Goal: Task Accomplishment & Management: Complete application form

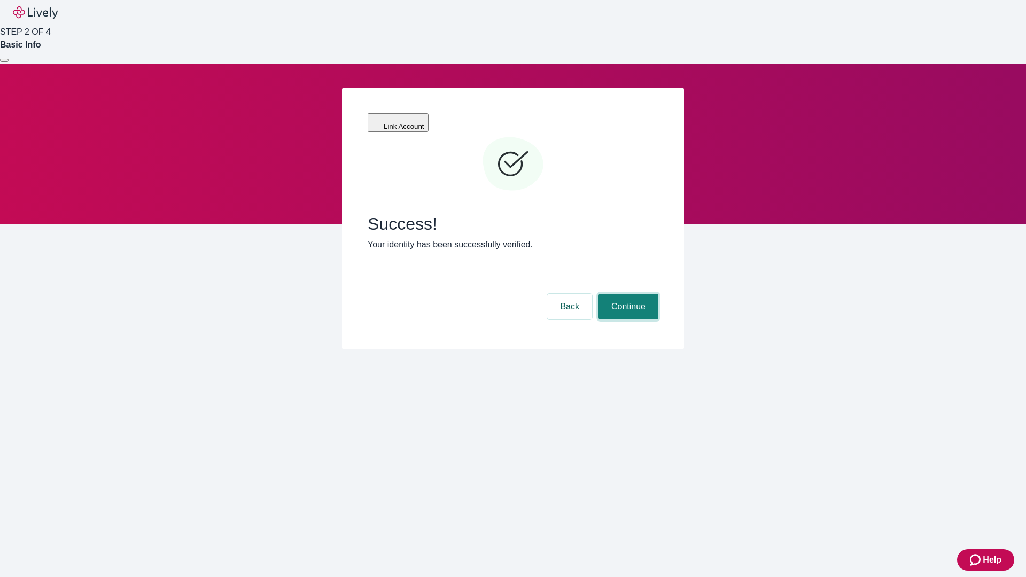
click at [627, 294] on button "Continue" at bounding box center [629, 307] width 60 height 26
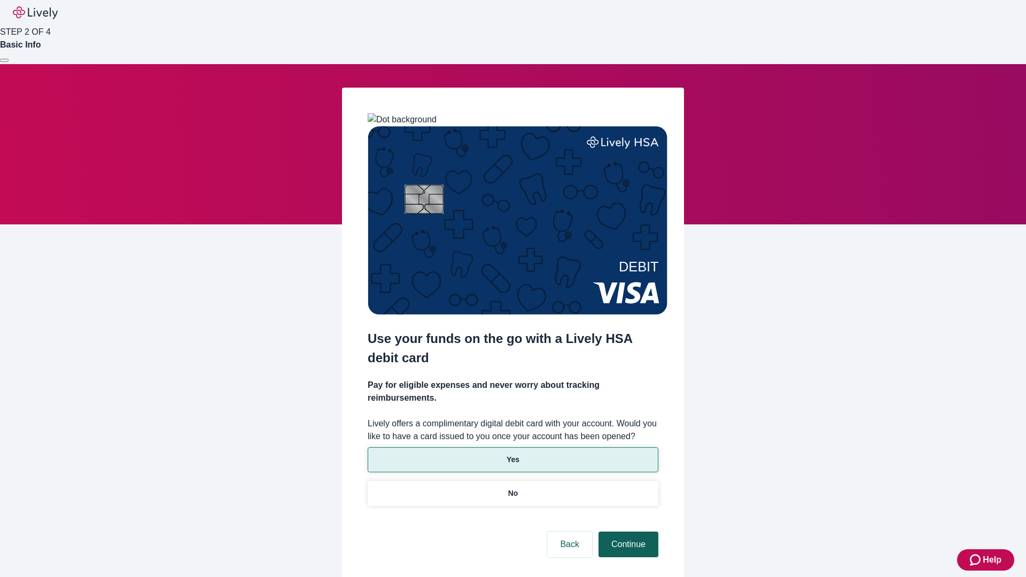
click at [513, 454] on p "Yes" at bounding box center [513, 459] width 13 height 11
click at [627, 532] on button "Continue" at bounding box center [629, 545] width 60 height 26
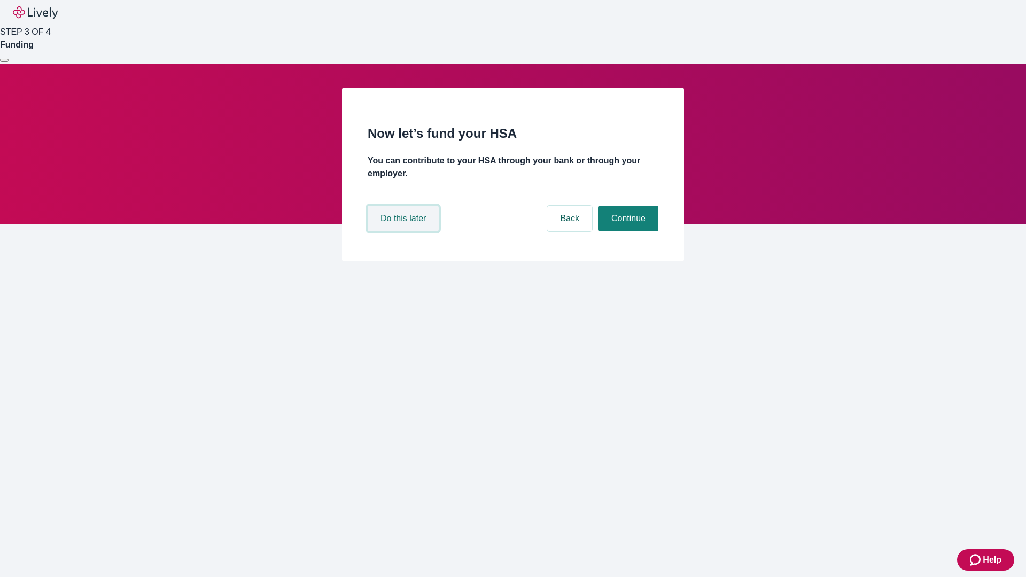
click at [405, 231] on button "Do this later" at bounding box center [403, 219] width 71 height 26
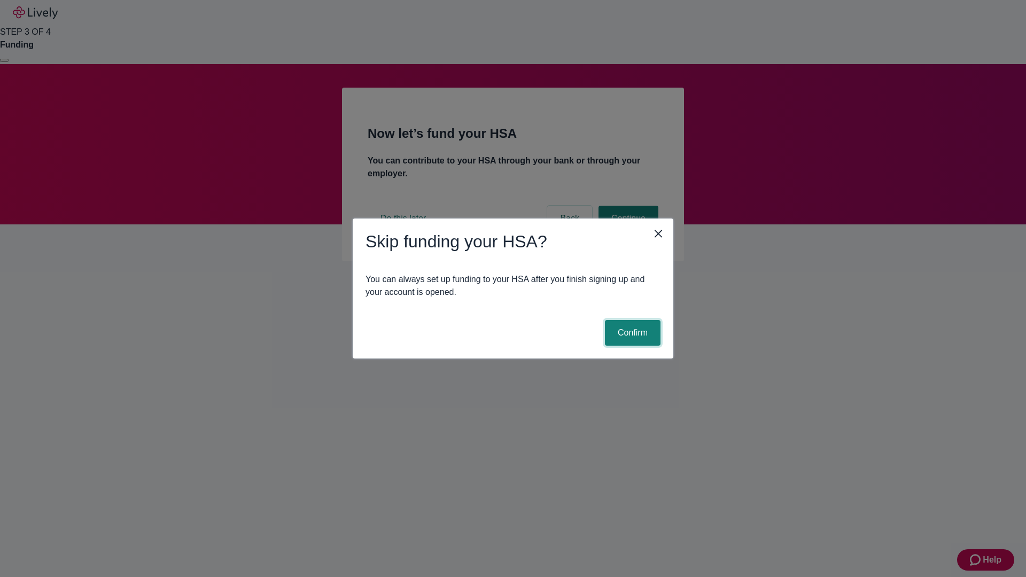
click at [631, 333] on button "Confirm" at bounding box center [633, 333] width 56 height 26
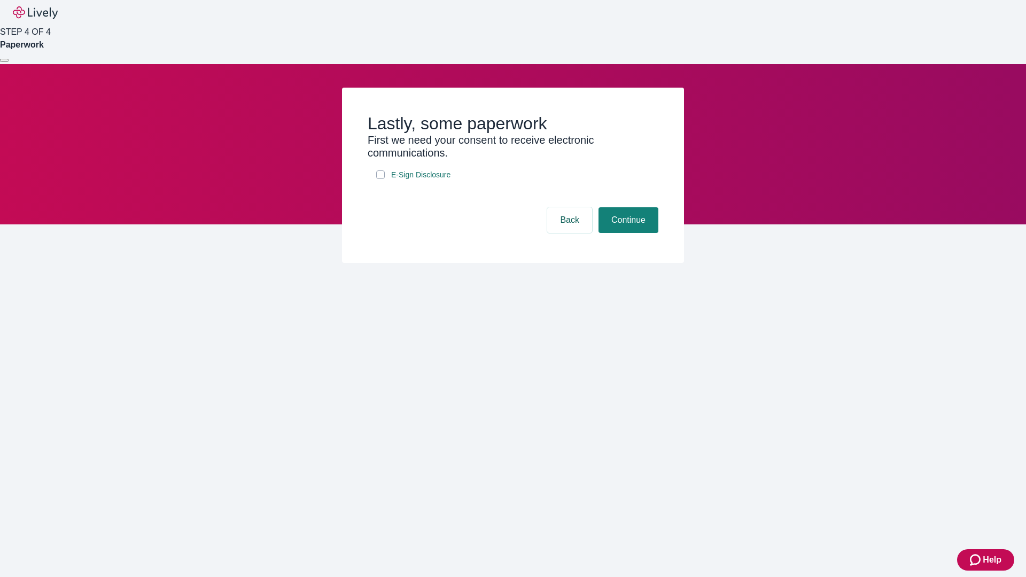
click at [381, 179] on input "E-Sign Disclosure" at bounding box center [380, 174] width 9 height 9
checkbox input "true"
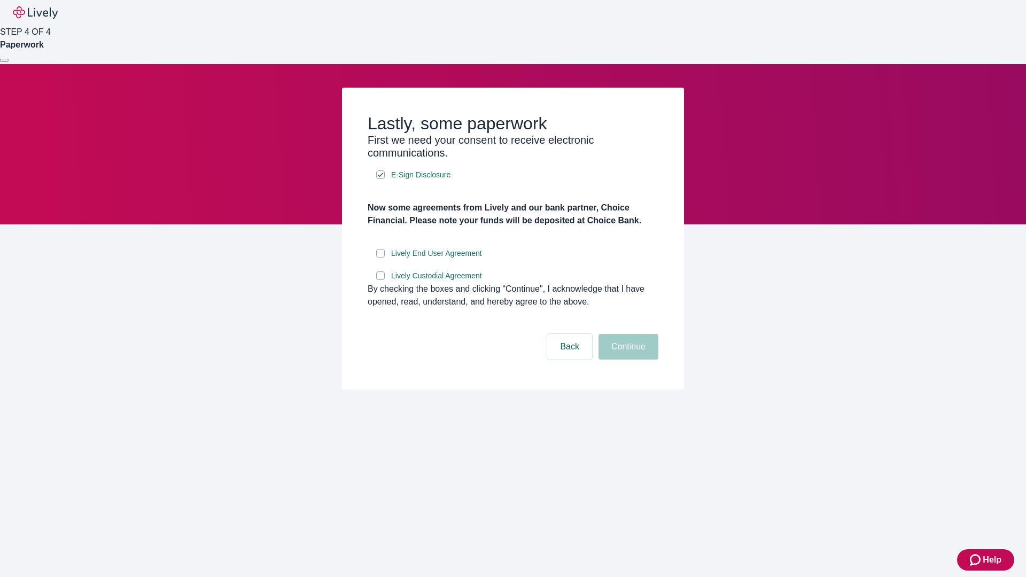
click at [381, 258] on input "Lively End User Agreement" at bounding box center [380, 253] width 9 height 9
checkbox input "true"
click at [381, 280] on input "Lively Custodial Agreement" at bounding box center [380, 275] width 9 height 9
checkbox input "true"
click at [627, 360] on button "Continue" at bounding box center [629, 347] width 60 height 26
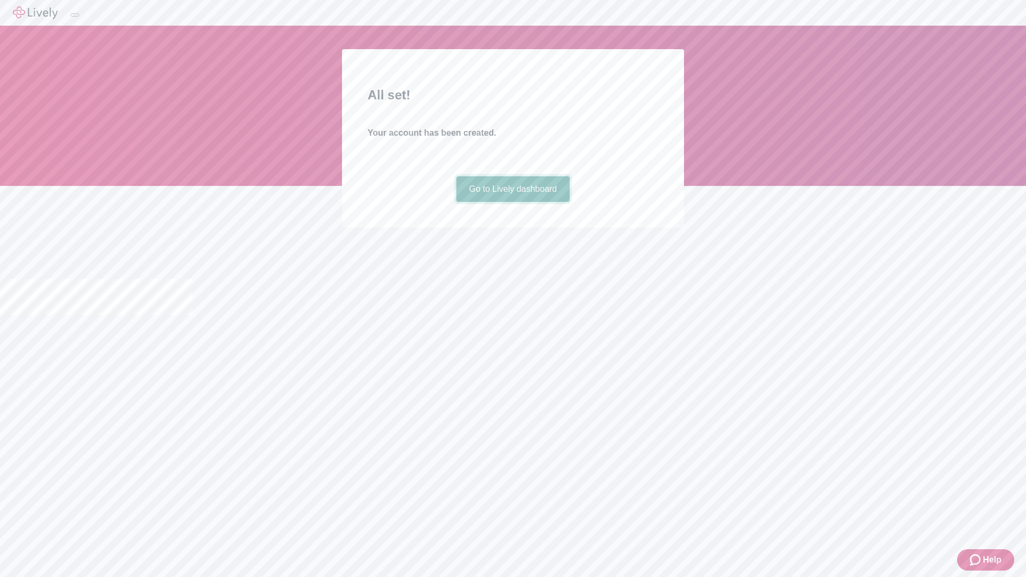
click at [513, 202] on link "Go to Lively dashboard" at bounding box center [513, 189] width 114 height 26
